Goal: Download file/media

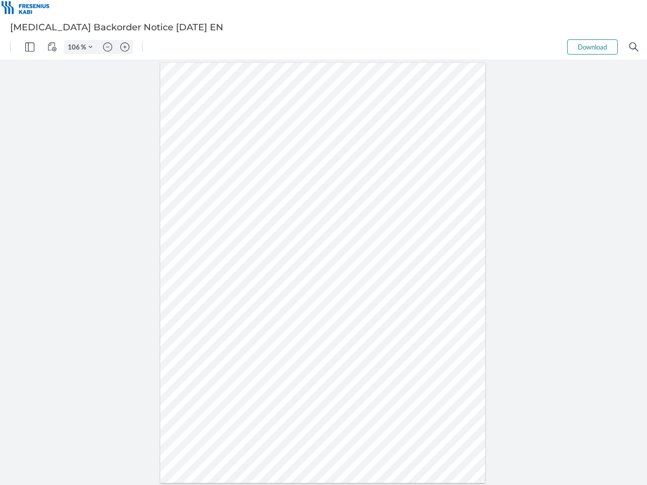
click at [30, 47] on img "Panel" at bounding box center [29, 46] width 9 height 9
click at [52, 47] on img "View Controls" at bounding box center [52, 46] width 9 height 9
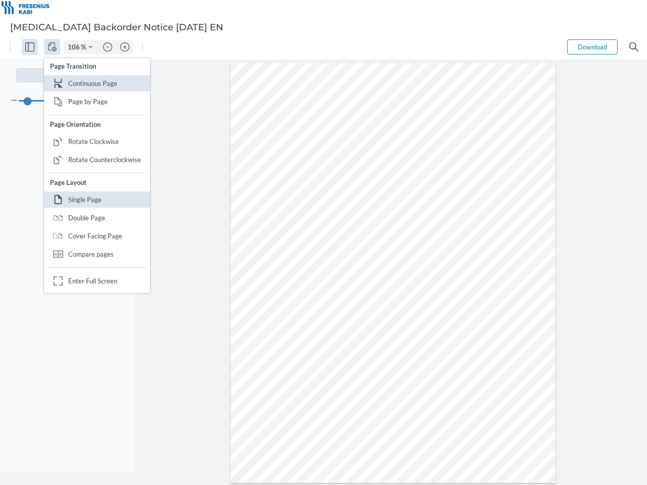
click at [75, 47] on input "106" at bounding box center [73, 46] width 16 height 9
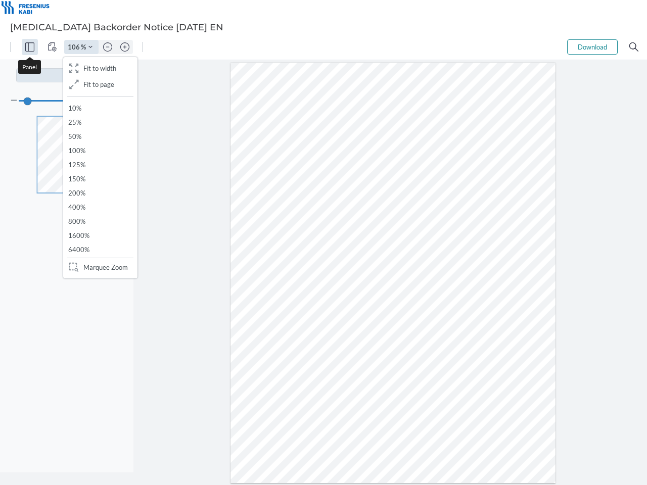
click at [90, 47] on img "Zoom Controls" at bounding box center [90, 47] width 4 height 4
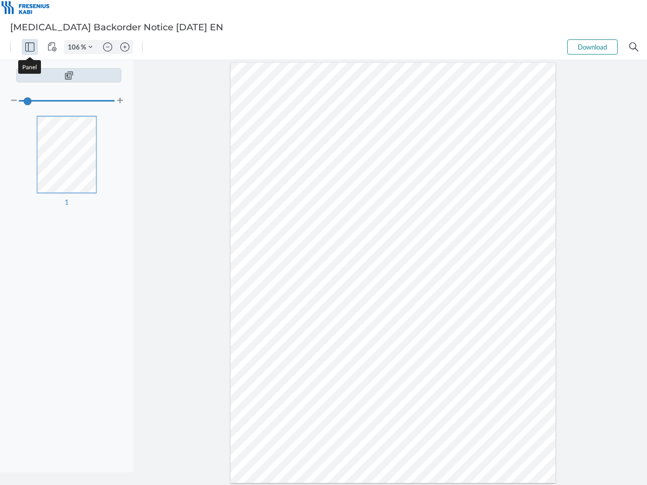
click at [108, 47] on img "Zoom out" at bounding box center [107, 46] width 9 height 9
click at [125, 47] on img "Zoom in" at bounding box center [124, 46] width 9 height 9
type input "106"
click at [592, 47] on button "Download" at bounding box center [592, 46] width 51 height 15
click at [634, 47] on img "Search" at bounding box center [633, 46] width 9 height 9
